Goal: Task Accomplishment & Management: Manage account settings

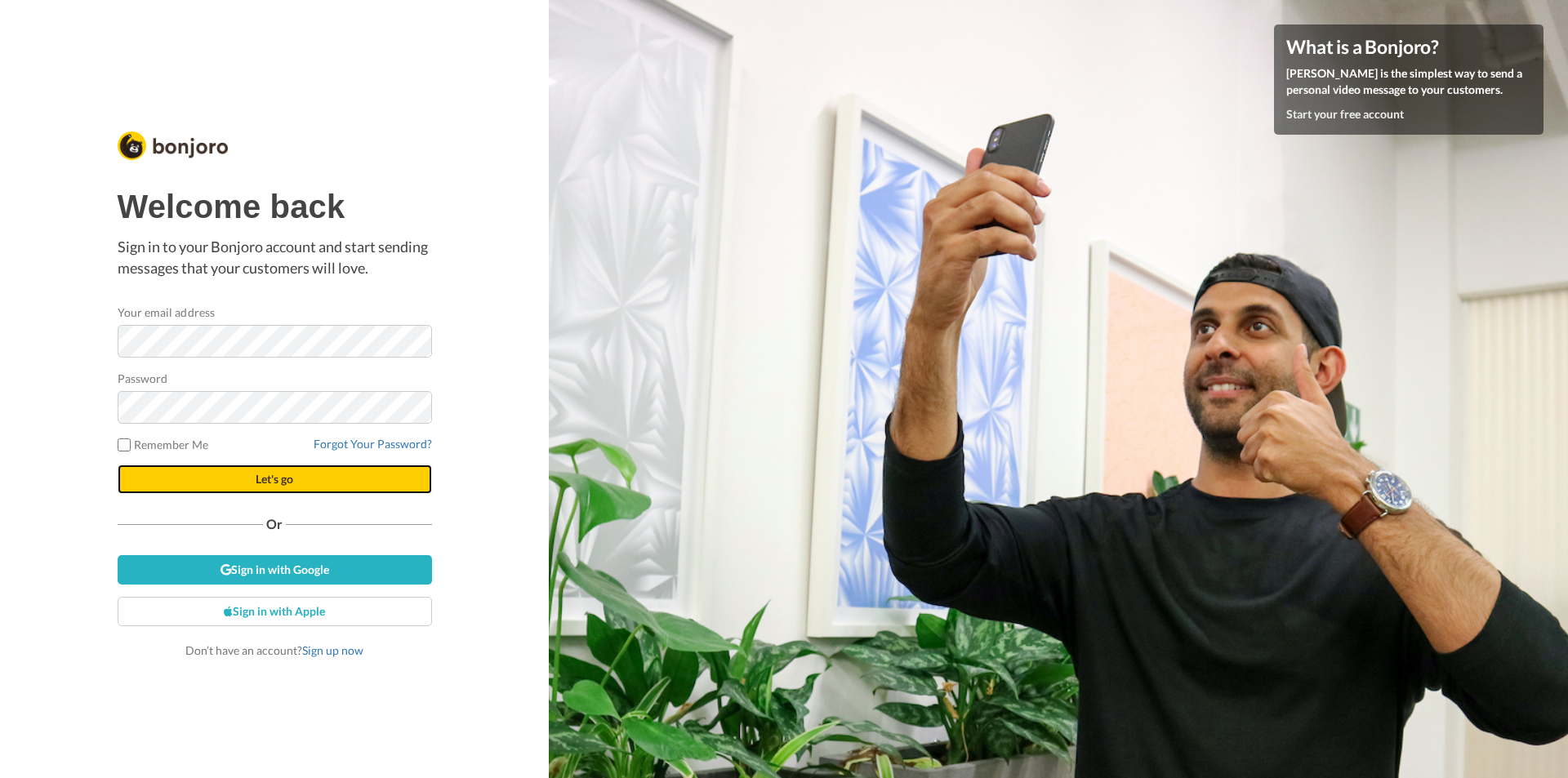
click at [223, 484] on button "Let's go" at bounding box center [275, 479] width 314 height 29
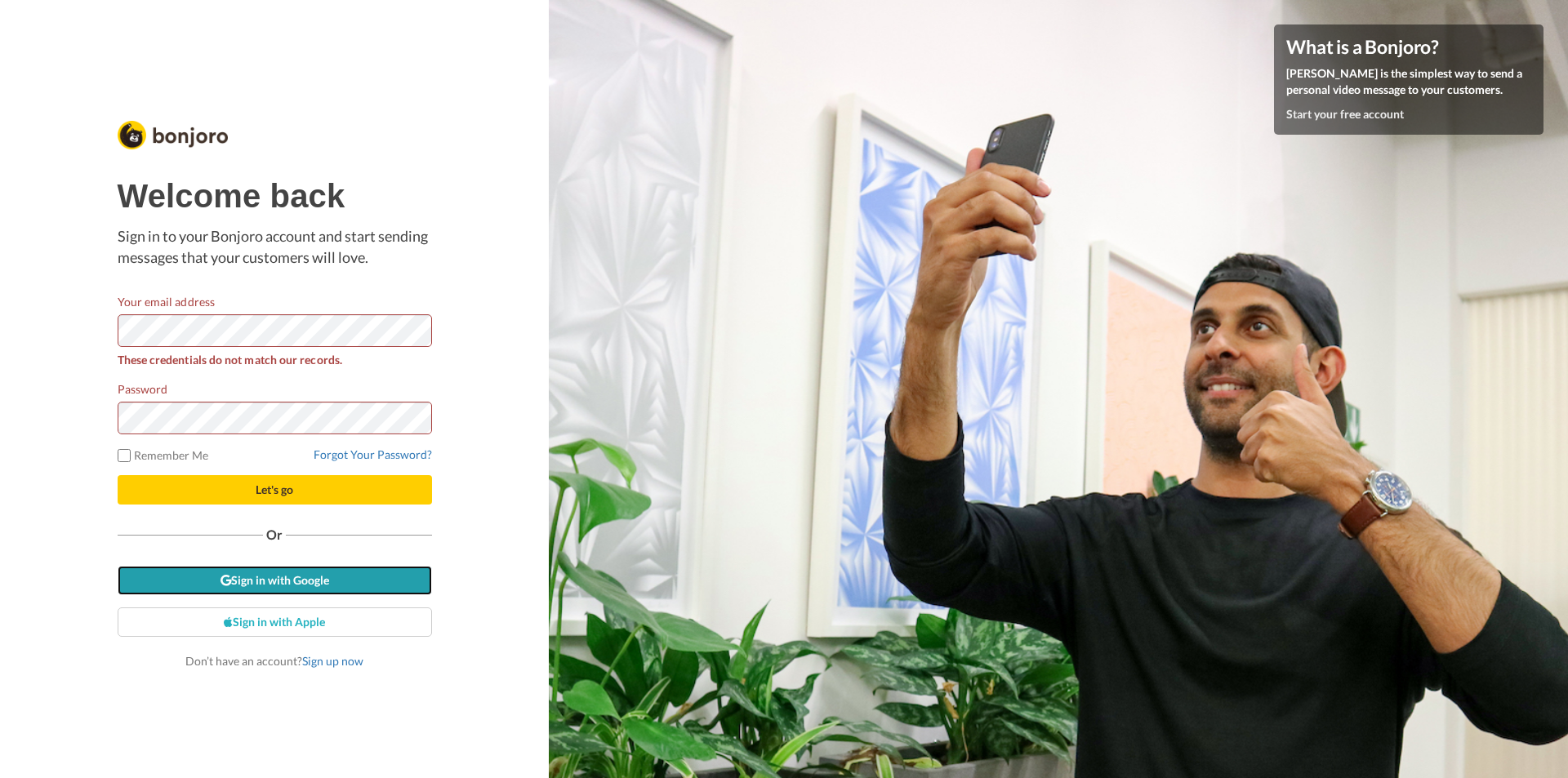
click at [295, 576] on link "Sign in with Google" at bounding box center [275, 580] width 314 height 29
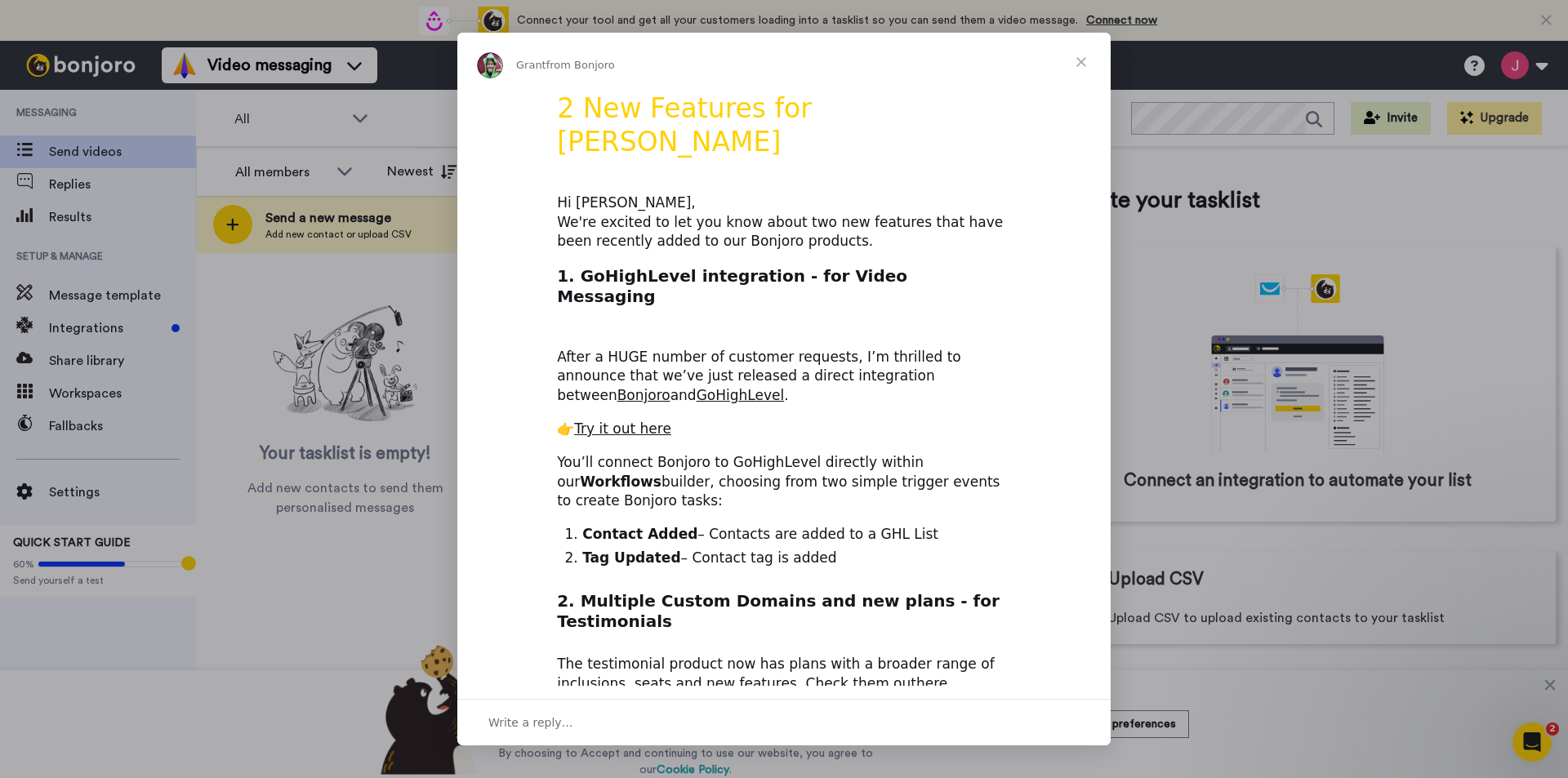
click at [1084, 59] on span "Close" at bounding box center [1081, 62] width 59 height 59
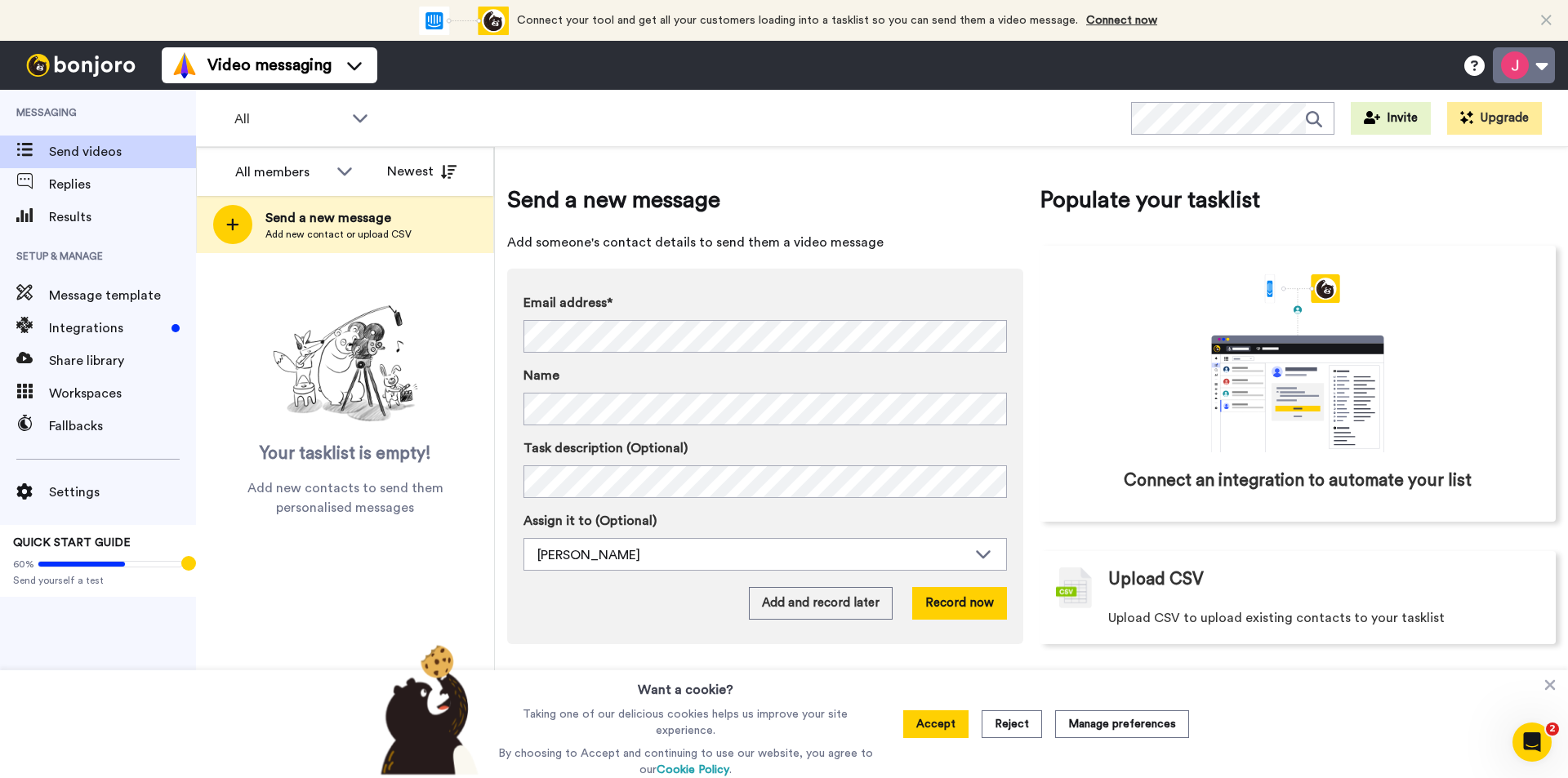
click at [1539, 65] on button at bounding box center [1524, 65] width 62 height 36
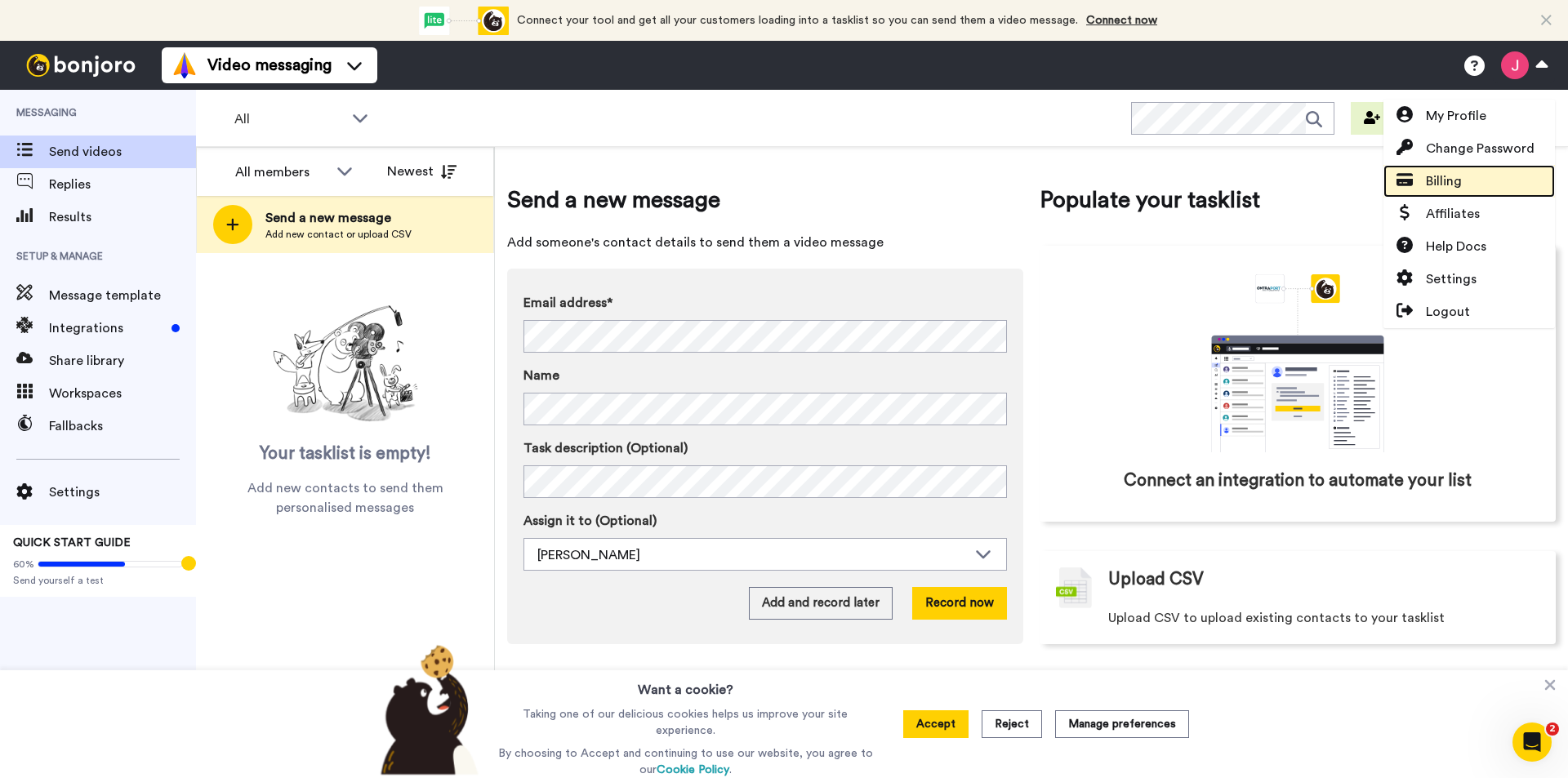
click at [1449, 183] on span "Billing" at bounding box center [1444, 181] width 36 height 20
click at [1426, 173] on span "Billing" at bounding box center [1444, 181] width 36 height 20
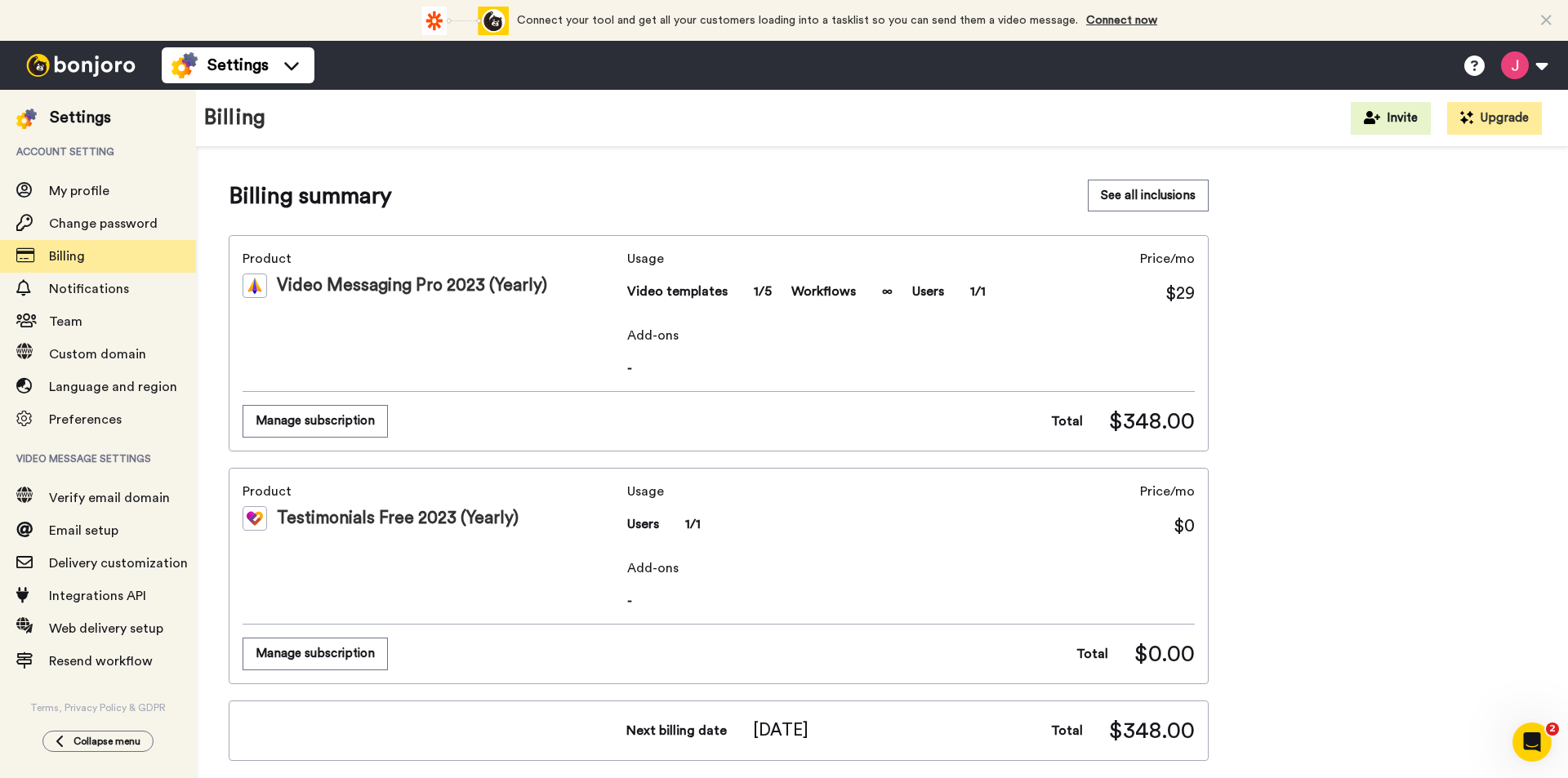
click at [664, 333] on span "Add-ons" at bounding box center [911, 335] width 567 height 20
click at [511, 365] on div "Product Video Messaging Pro 2023 (Yearly)" at bounding box center [432, 313] width 378 height 129
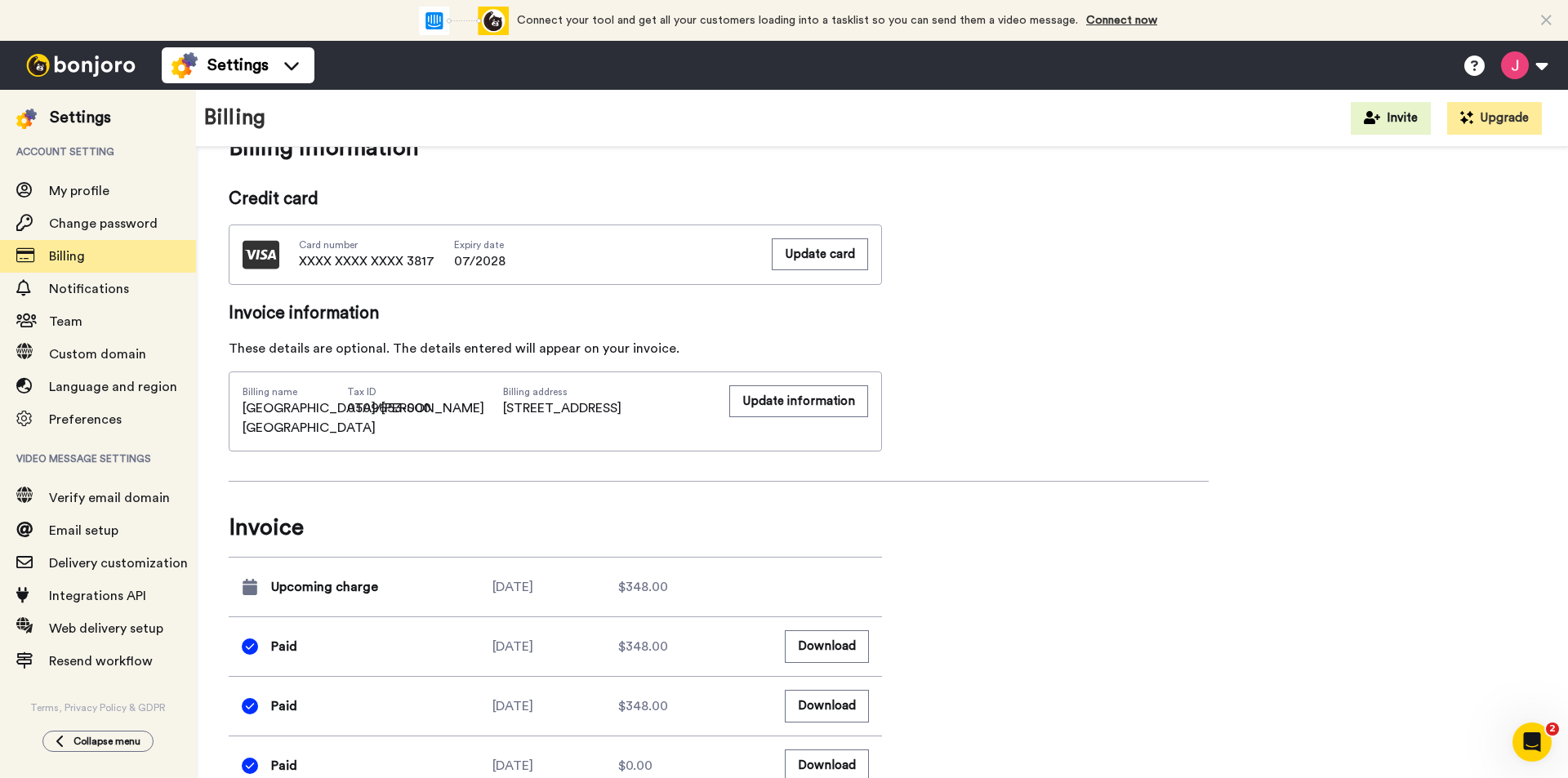
scroll to position [716, 0]
click at [816, 647] on button "Download" at bounding box center [826, 646] width 84 height 32
